Goal: Task Accomplishment & Management: Complete application form

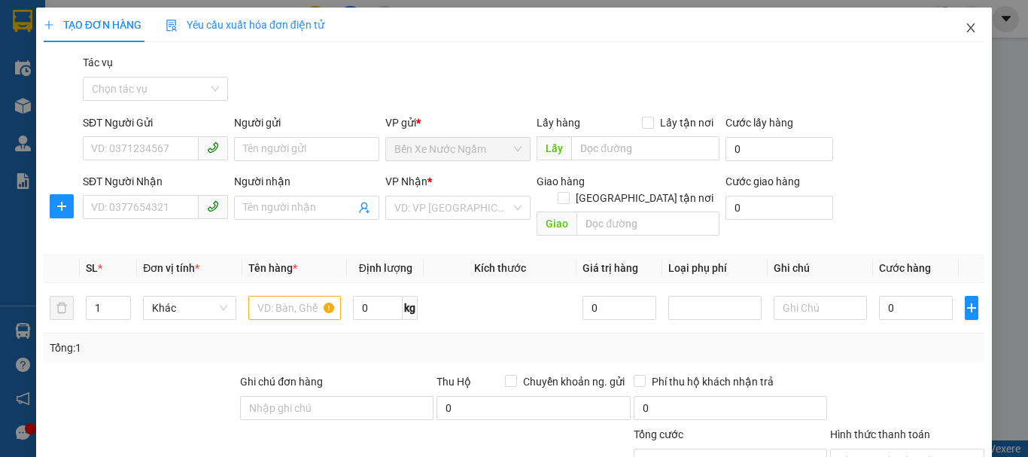
click at [965, 27] on icon "close" at bounding box center [971, 28] width 12 height 12
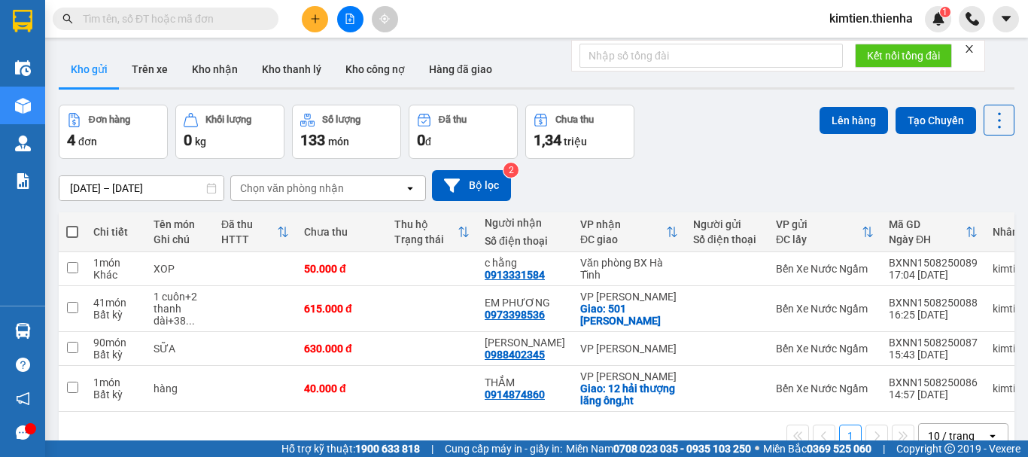
click at [70, 227] on span at bounding box center [72, 232] width 12 height 12
click at [72, 224] on input "checkbox" at bounding box center [72, 224] width 0 height 0
checkbox input "true"
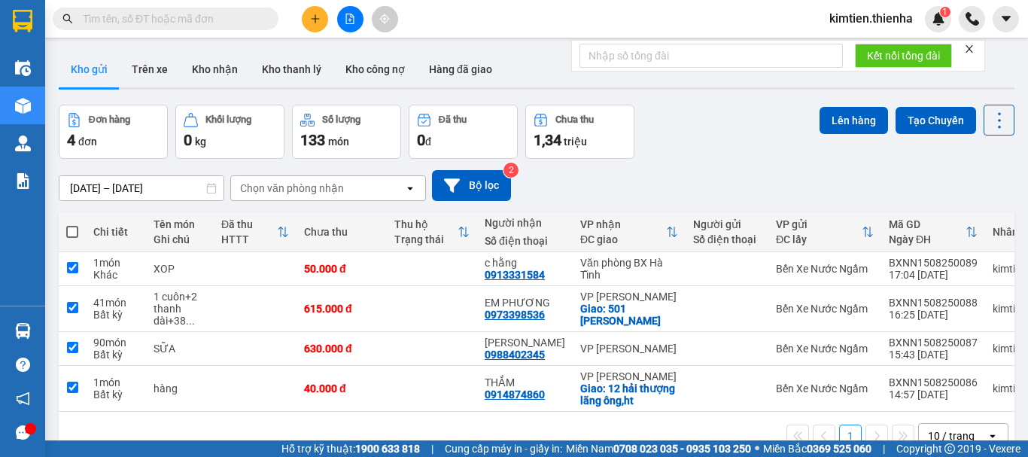
checkbox input "true"
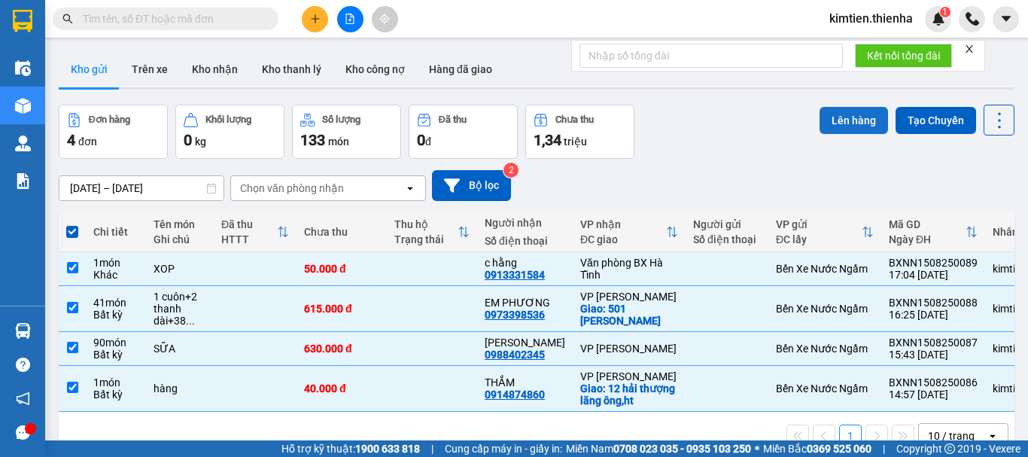
click at [826, 120] on button "Lên hàng" at bounding box center [854, 120] width 68 height 27
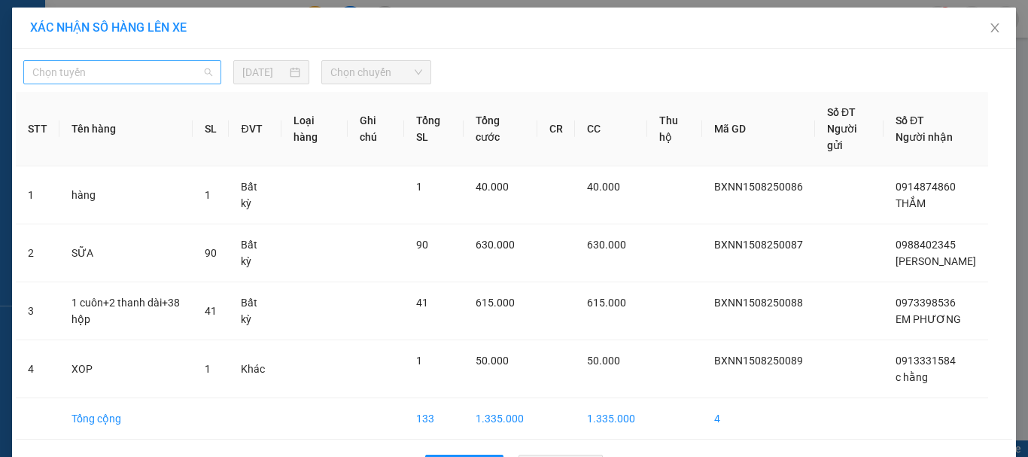
click at [183, 74] on span "Chọn tuyến" at bounding box center [122, 72] width 180 height 23
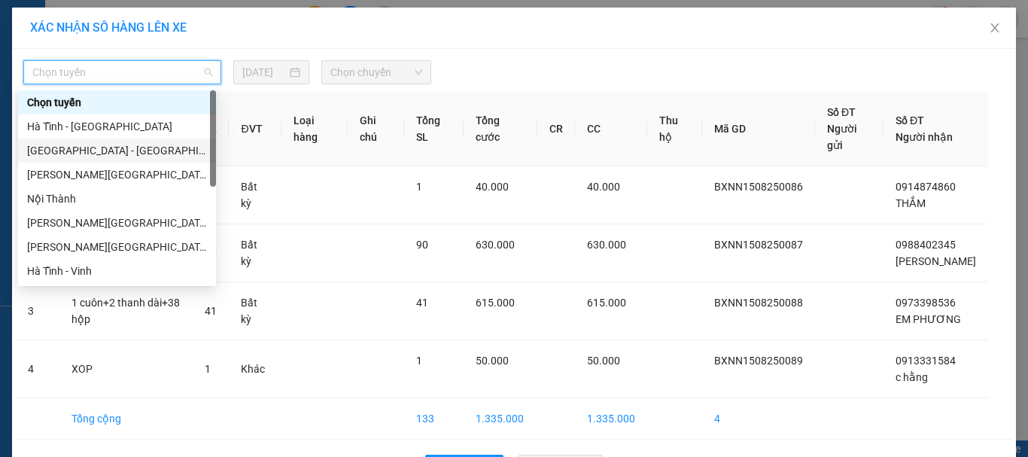
click at [108, 157] on div "[GEOGRAPHIC_DATA] - [GEOGRAPHIC_DATA]" at bounding box center [117, 150] width 180 height 17
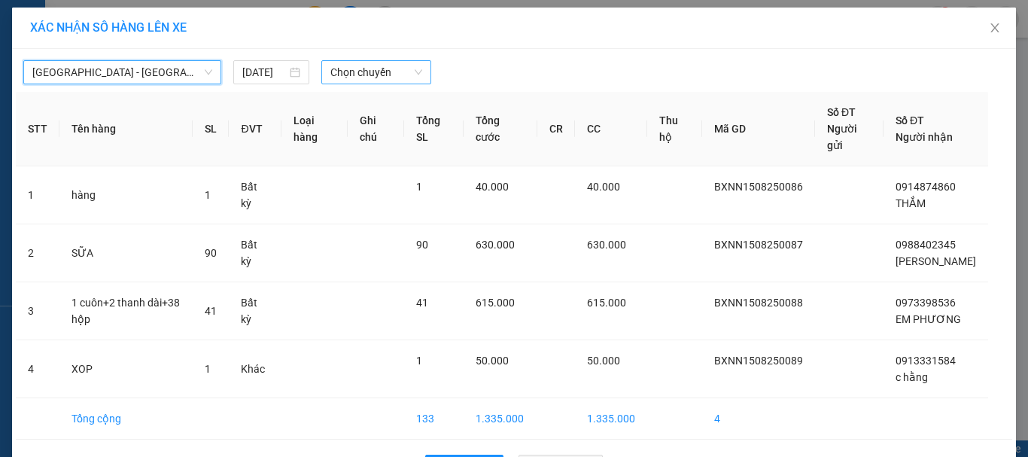
click at [372, 81] on span "Chọn chuyến" at bounding box center [376, 72] width 93 height 23
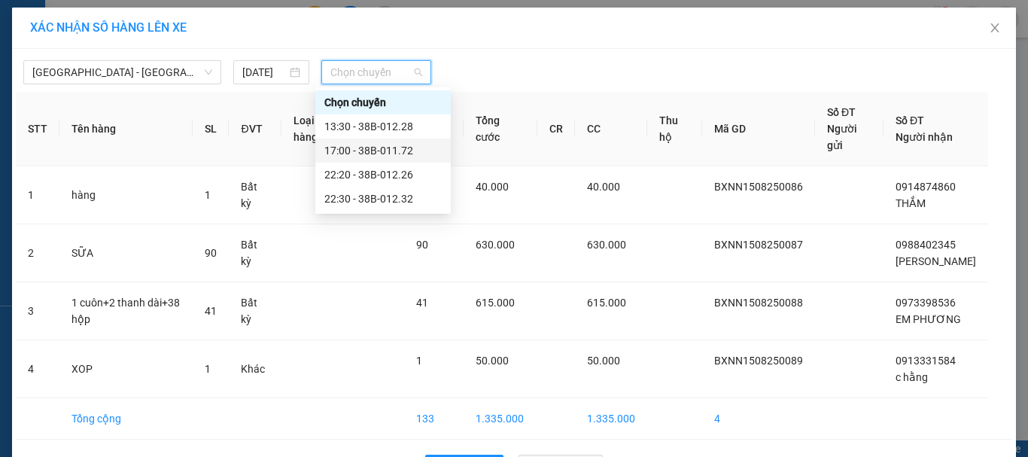
click at [352, 150] on div "17:00 - 38B-011.72" at bounding box center [382, 150] width 117 height 17
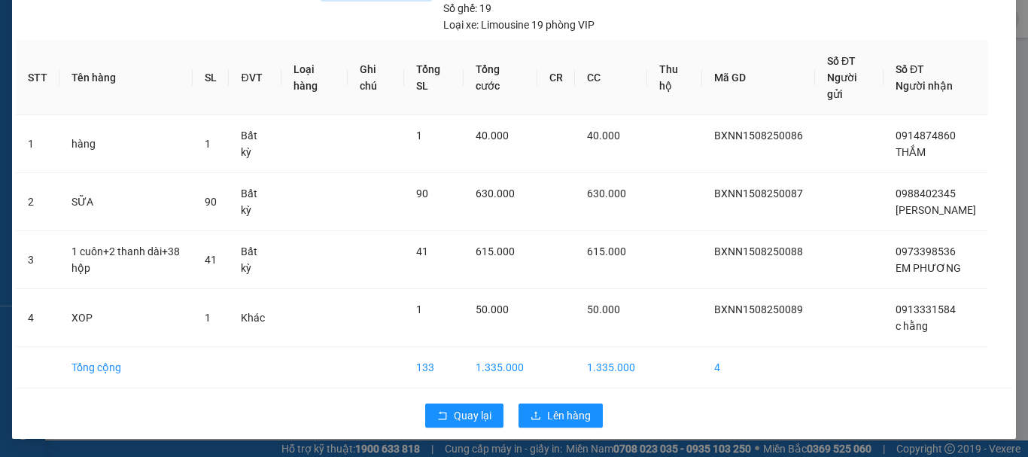
scroll to position [101, 0]
click at [576, 409] on span "Lên hàng" at bounding box center [569, 415] width 44 height 17
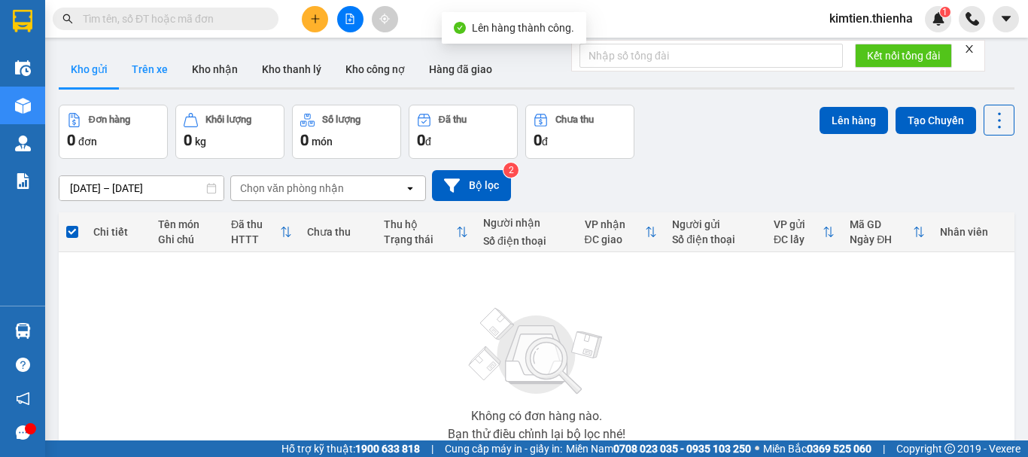
click at [145, 65] on button "Trên xe" at bounding box center [150, 69] width 60 height 36
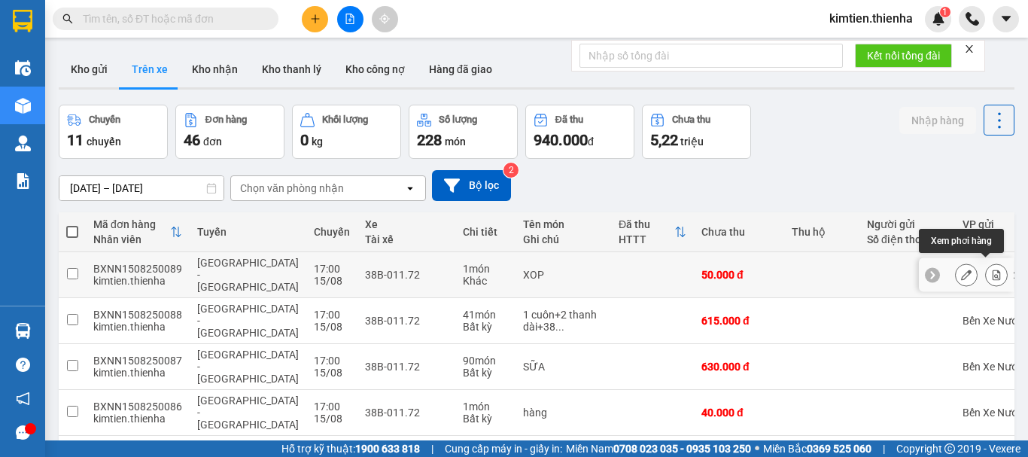
click at [993, 272] on icon at bounding box center [997, 274] width 8 height 11
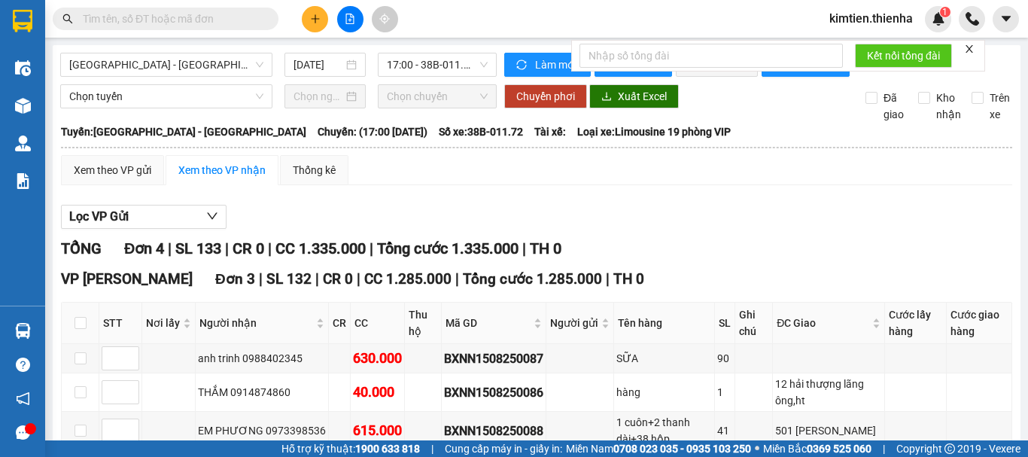
click at [973, 47] on icon "close" at bounding box center [969, 49] width 11 height 11
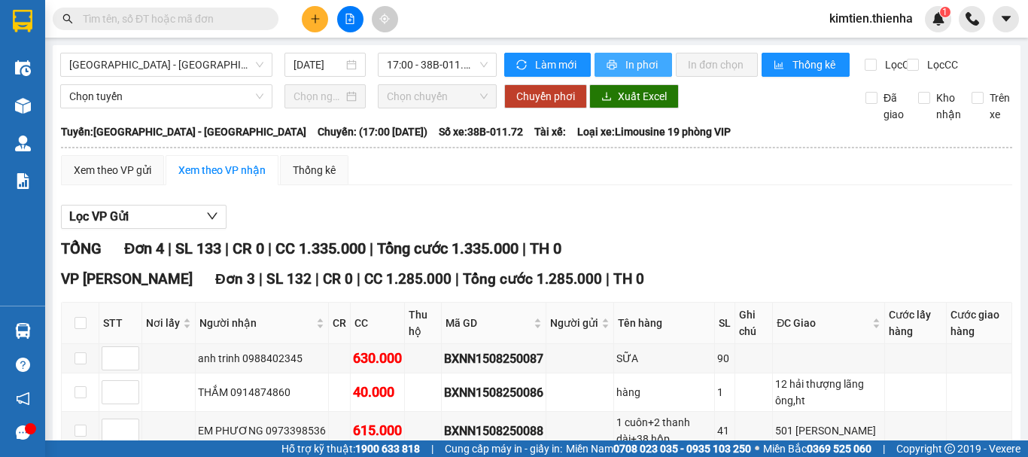
click at [636, 69] on span "In phơi" at bounding box center [642, 64] width 35 height 17
click at [310, 20] on icon "plus" at bounding box center [315, 19] width 11 height 11
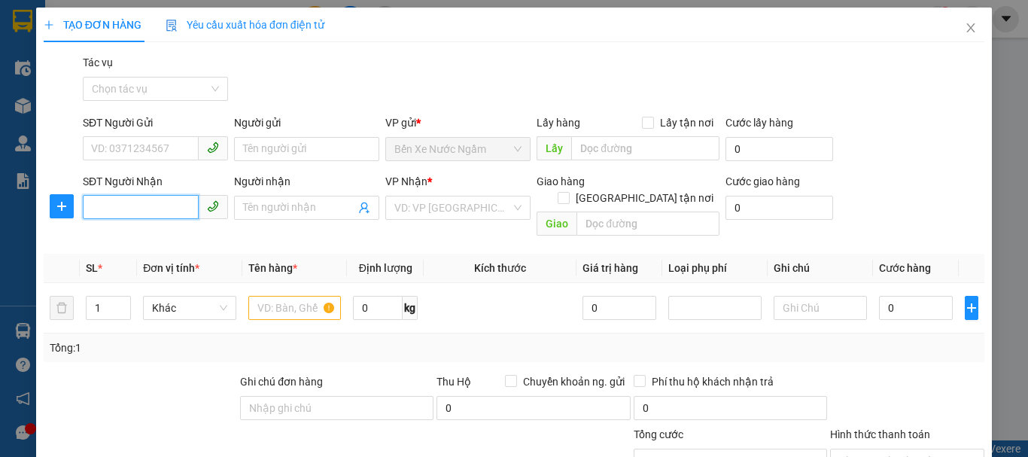
click at [128, 214] on input "SĐT Người Nhận" at bounding box center [141, 207] width 116 height 24
type input "188"
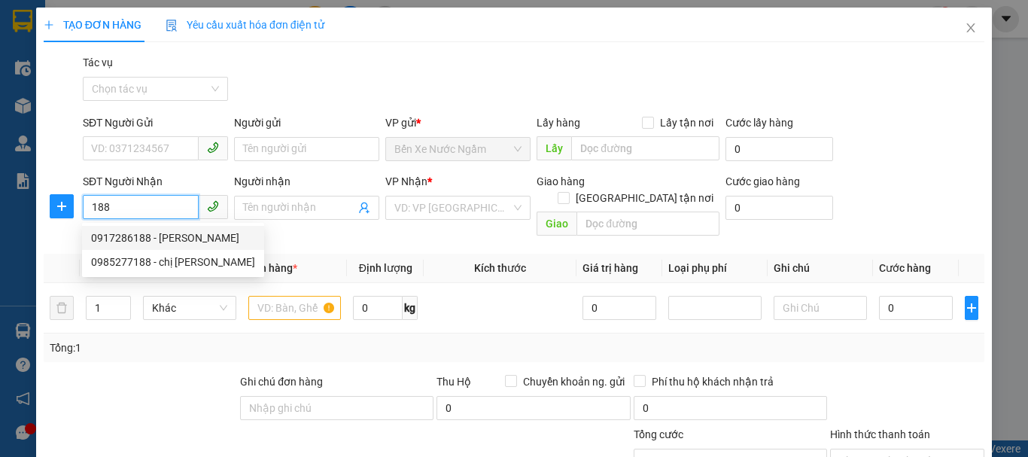
drag, startPoint x: 133, startPoint y: 211, endPoint x: 90, endPoint y: 211, distance: 43.7
click at [90, 211] on input "188" at bounding box center [141, 207] width 116 height 24
click at [138, 239] on div "0917286188 - [PERSON_NAME]" at bounding box center [165, 238] width 148 height 17
type input "0917286188"
type input "c huyen"
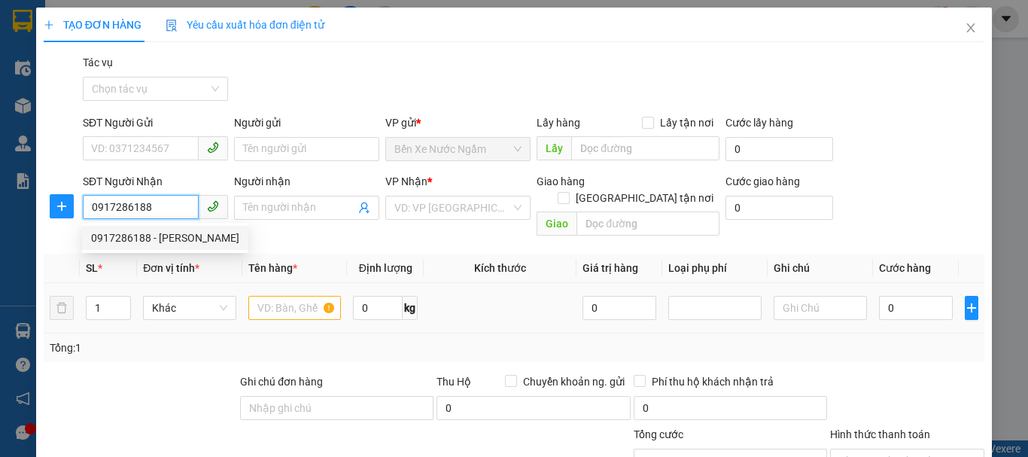
checkbox input "true"
type input "[PERSON_NAME]"
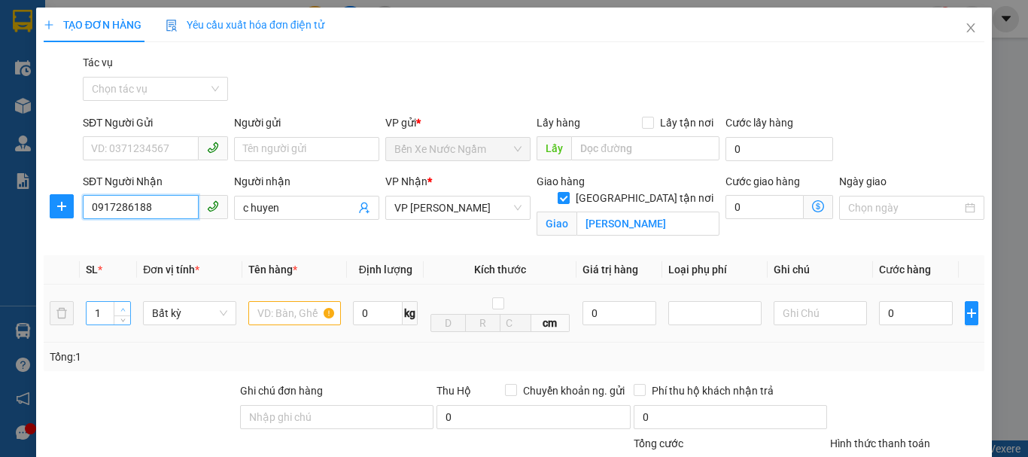
type input "0917286188"
type input "2"
click at [118, 308] on span "up" at bounding box center [122, 309] width 9 height 9
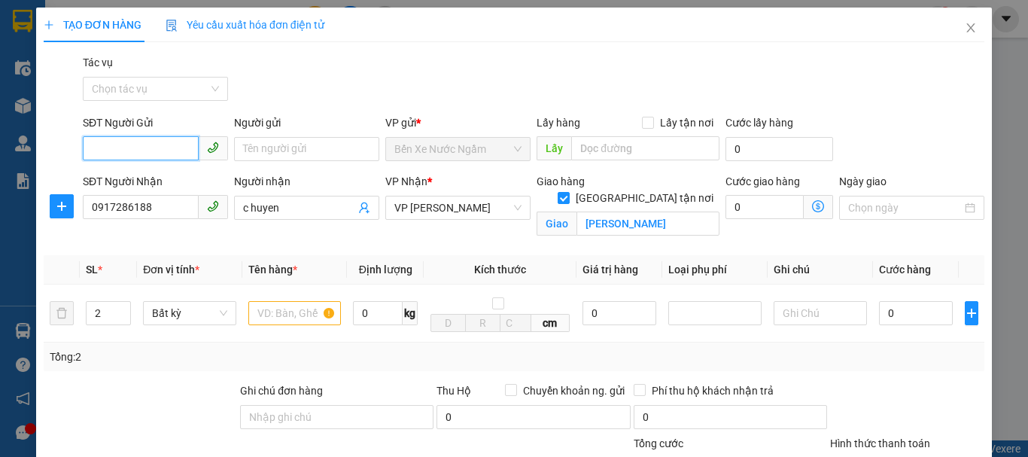
click at [132, 141] on input "SĐT Người Gửi" at bounding box center [141, 148] width 116 height 24
click at [278, 322] on input "text" at bounding box center [294, 313] width 93 height 24
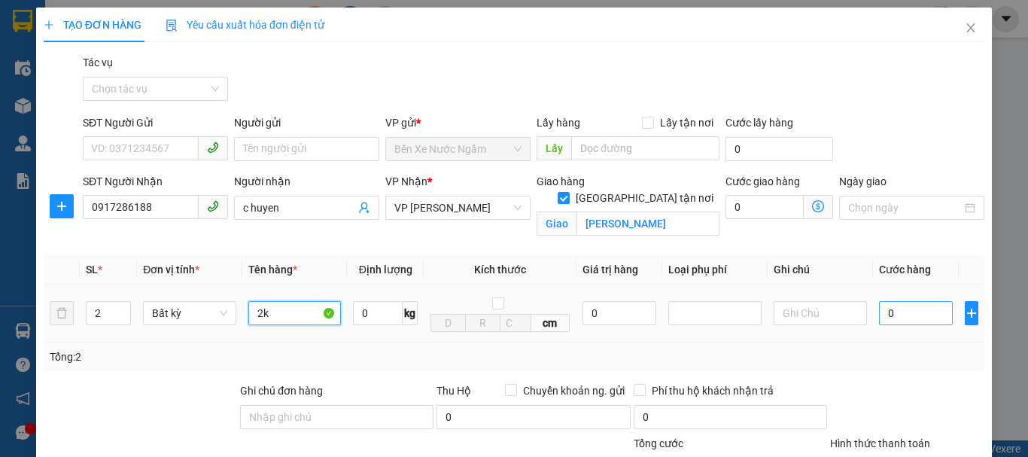
type input "2k"
click at [879, 312] on input "0" at bounding box center [916, 313] width 74 height 24
type input "1"
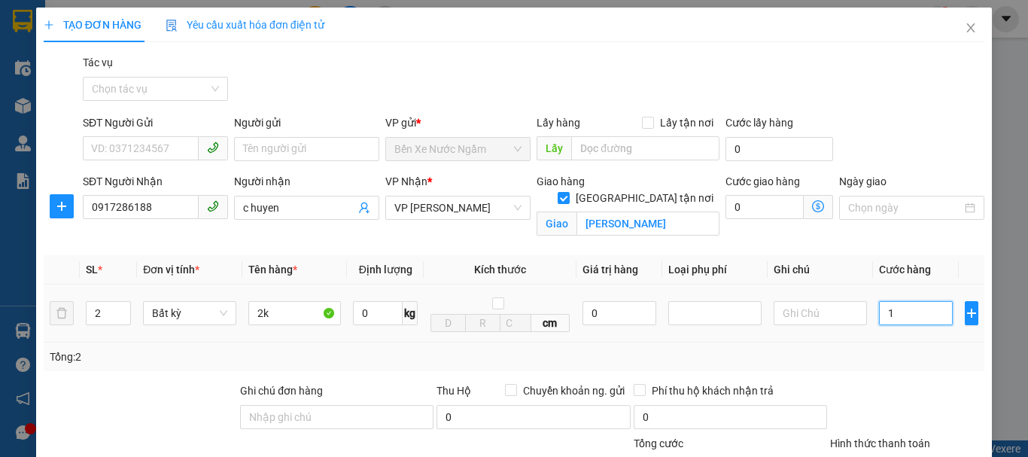
type input "10"
type input "100"
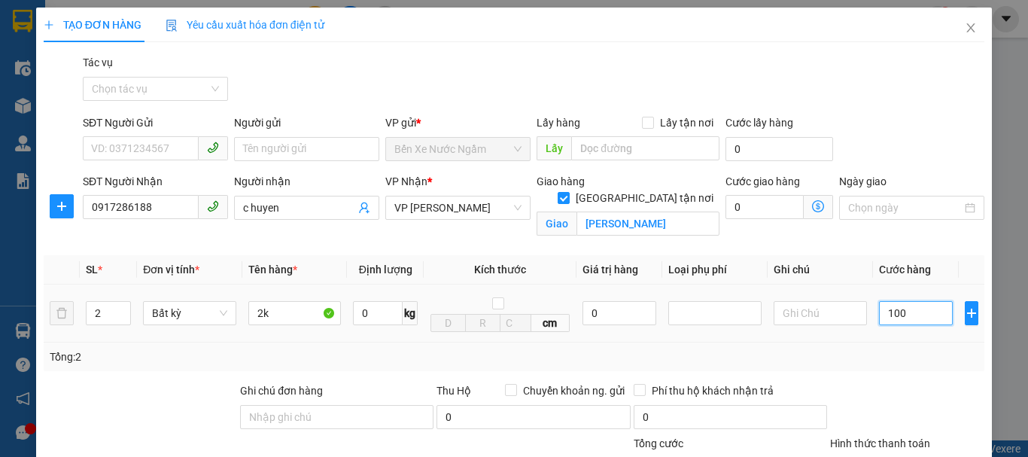
type input "100"
type input "1.000"
type input "10.000"
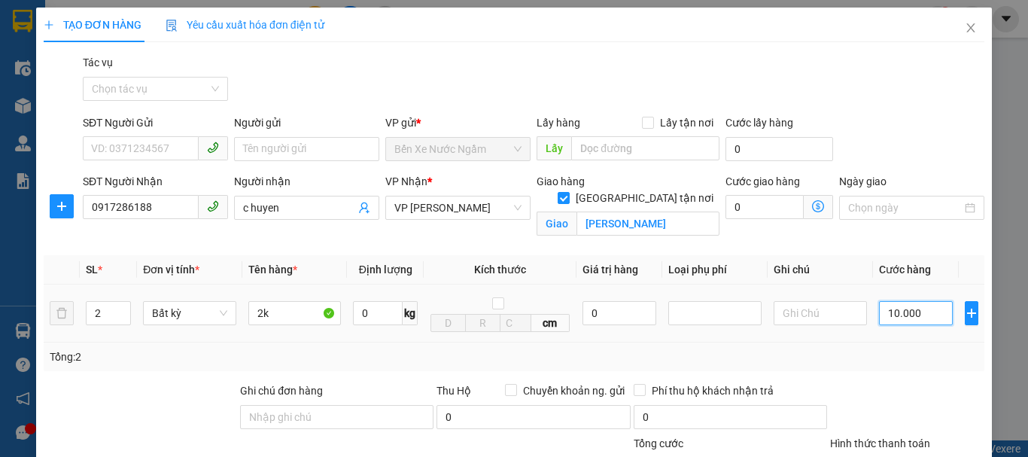
type input "10.000"
type input "100.000"
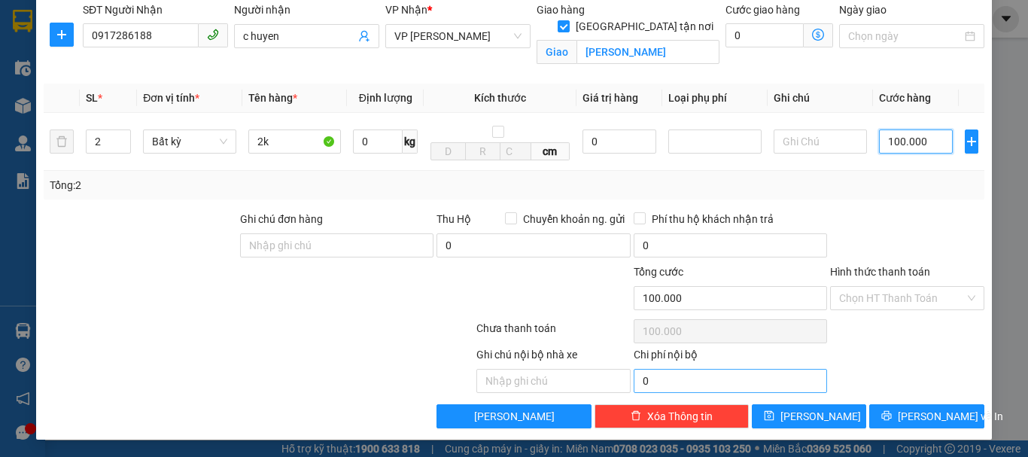
scroll to position [173, 0]
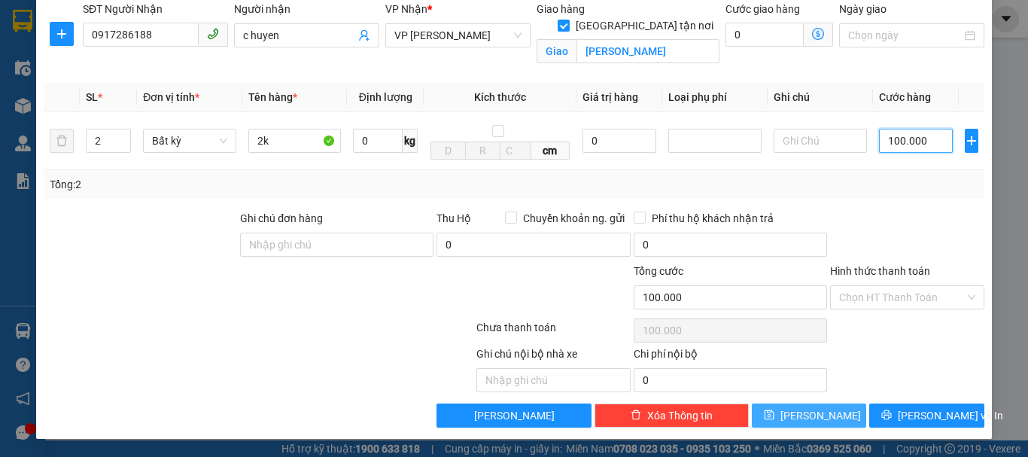
type input "100.000"
click at [780, 417] on button "[PERSON_NAME]" at bounding box center [809, 415] width 115 height 24
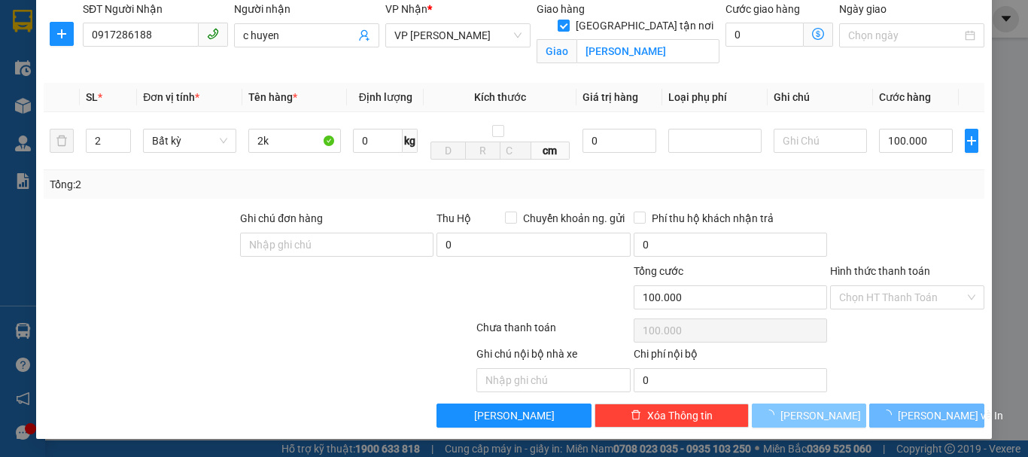
checkbox input "false"
type input "1"
type input "0"
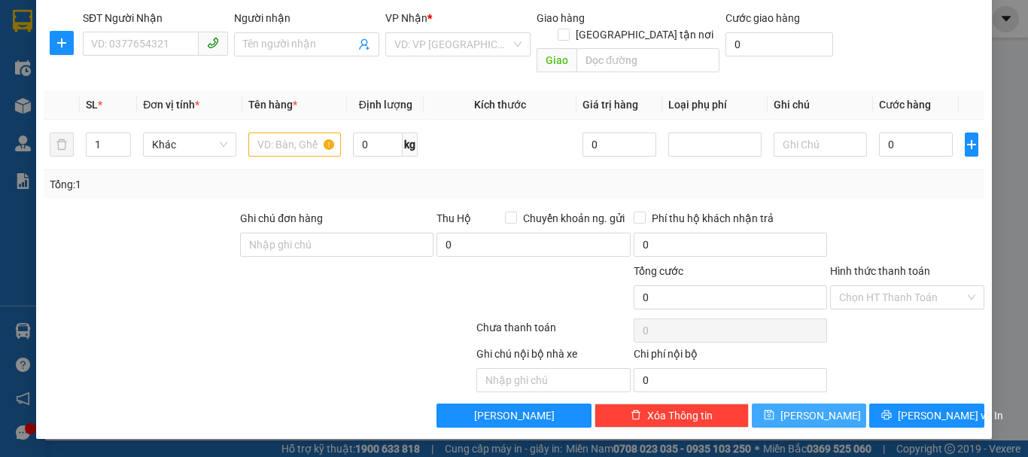
scroll to position [147, 0]
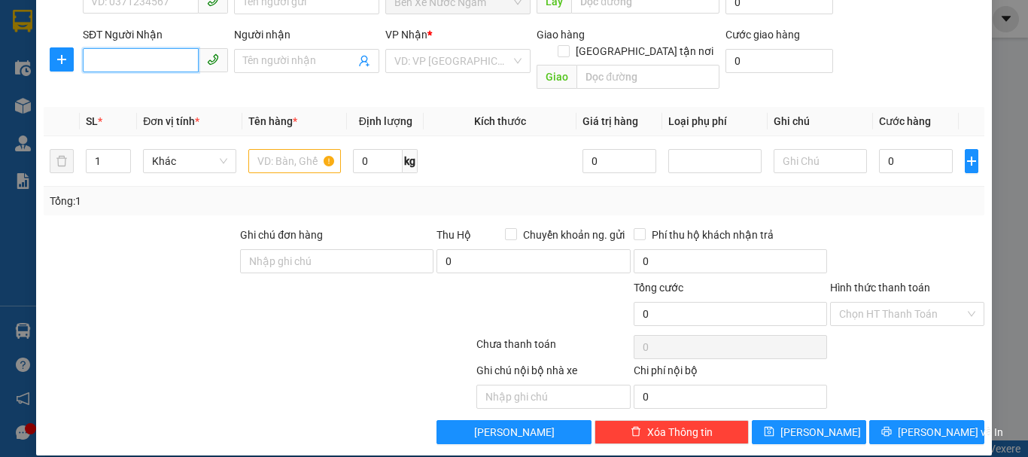
click at [116, 67] on input "SĐT Người Nhận" at bounding box center [141, 60] width 116 height 24
click at [137, 93] on div "0974889889 - tuấn" at bounding box center [154, 91] width 126 height 17
type input "0974889889"
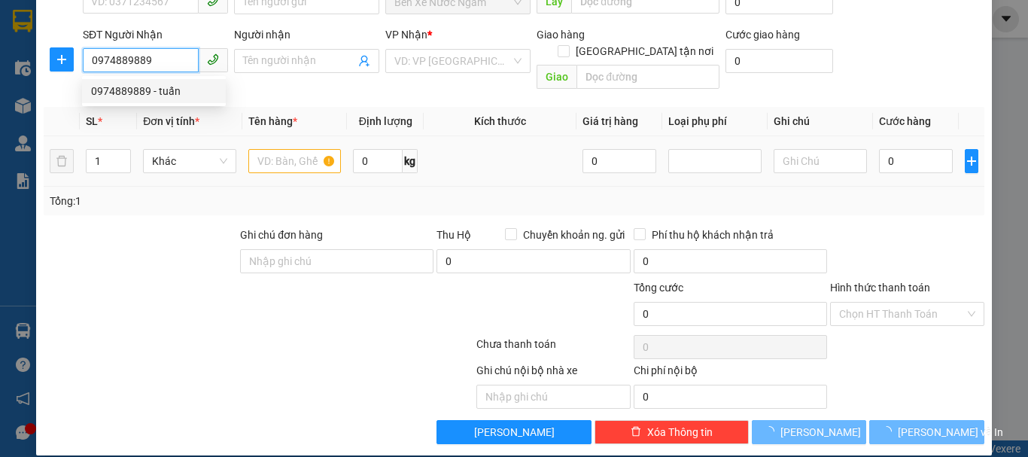
type input "tuấn"
checkbox input "true"
type input "24 [PERSON_NAME]"
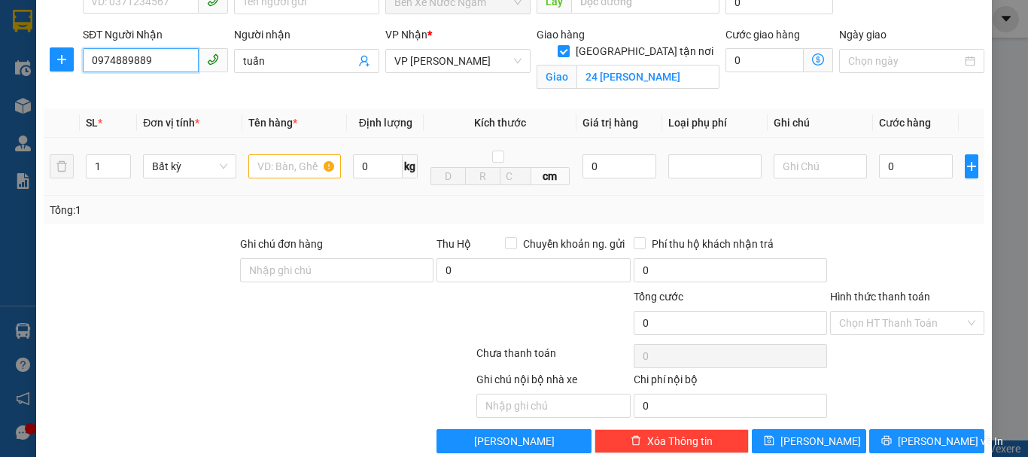
type input "0974889889"
click at [296, 163] on input "text" at bounding box center [294, 166] width 93 height 24
type input "k"
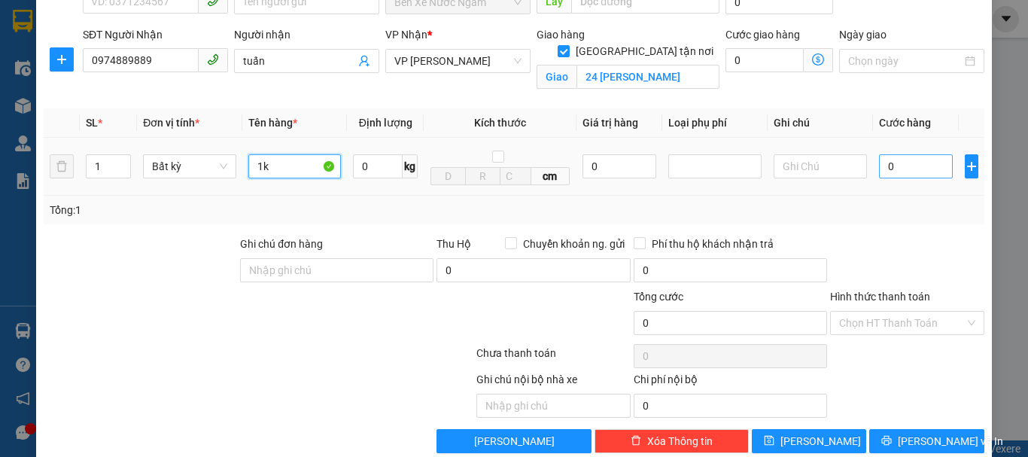
type input "1k"
click at [879, 162] on input "0" at bounding box center [916, 166] width 74 height 24
type input "1"
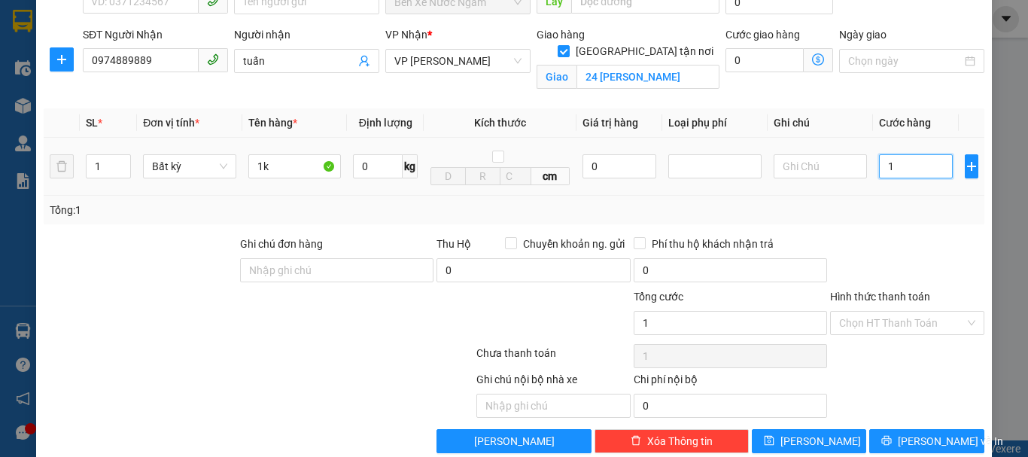
type input "10"
type input "100"
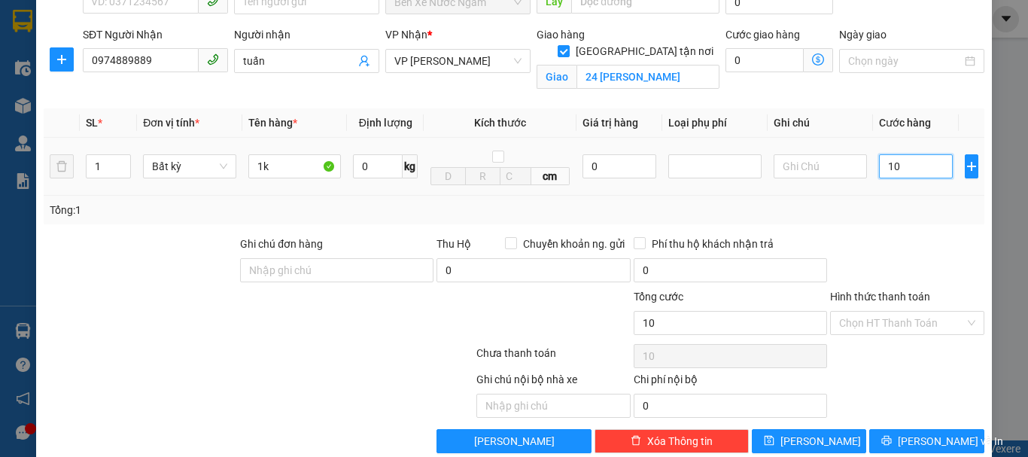
type input "100"
type input "1.000"
type input "10.000"
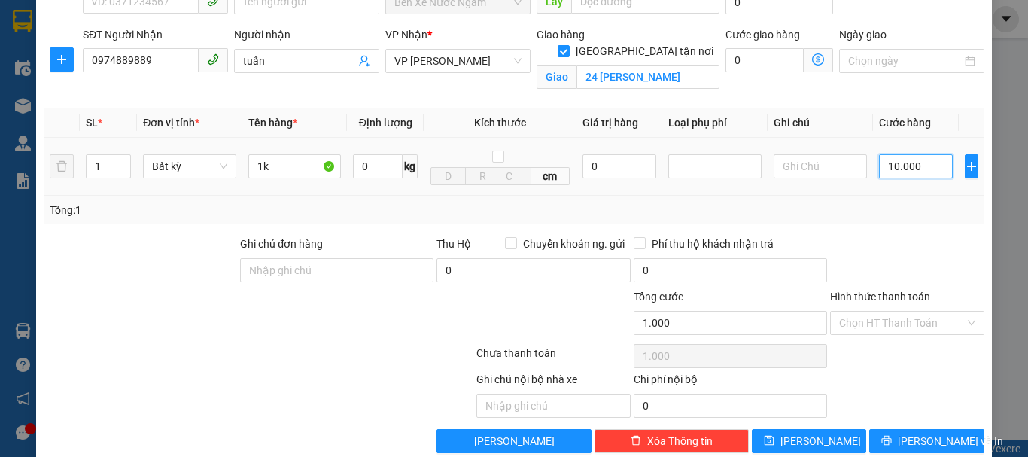
type input "10.000"
type input "100.000"
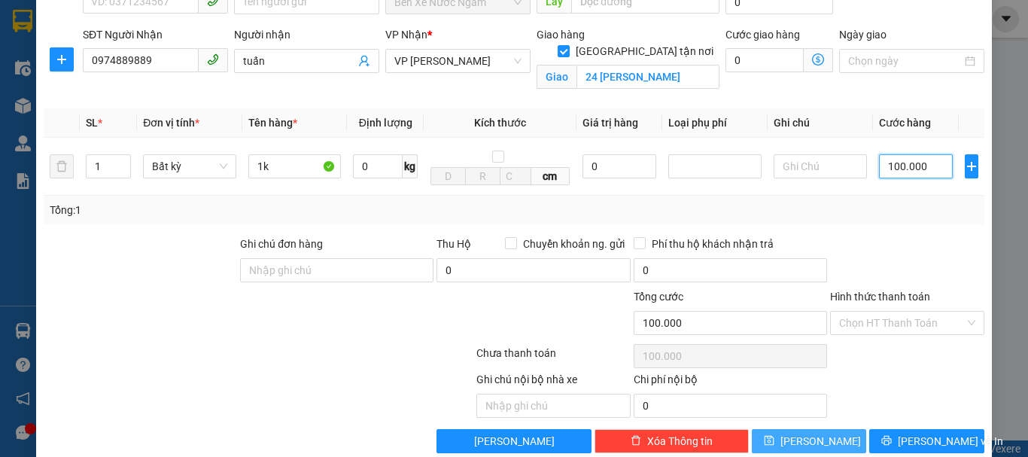
type input "100.000"
click at [804, 440] on span "[PERSON_NAME]" at bounding box center [820, 441] width 81 height 17
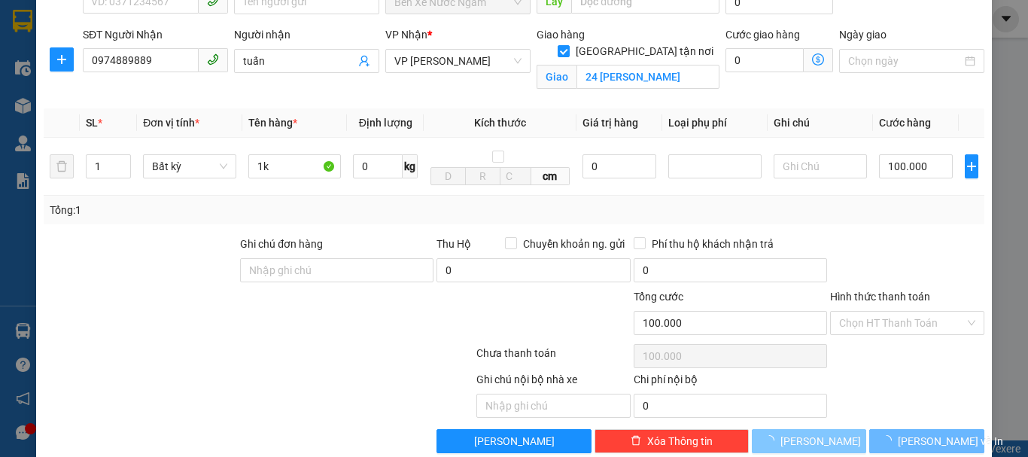
checkbox input "false"
type input "0"
